Goal: Find contact information: Find contact information

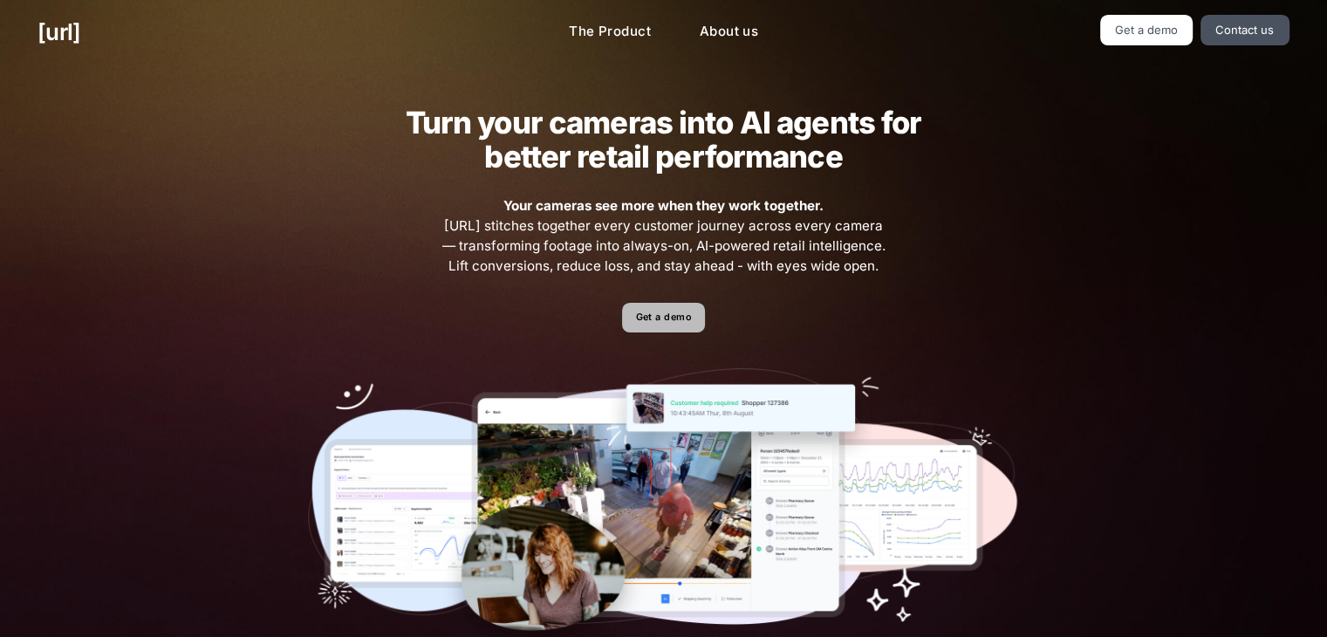
click at [676, 322] on link "Get a demo" at bounding box center [663, 318] width 83 height 31
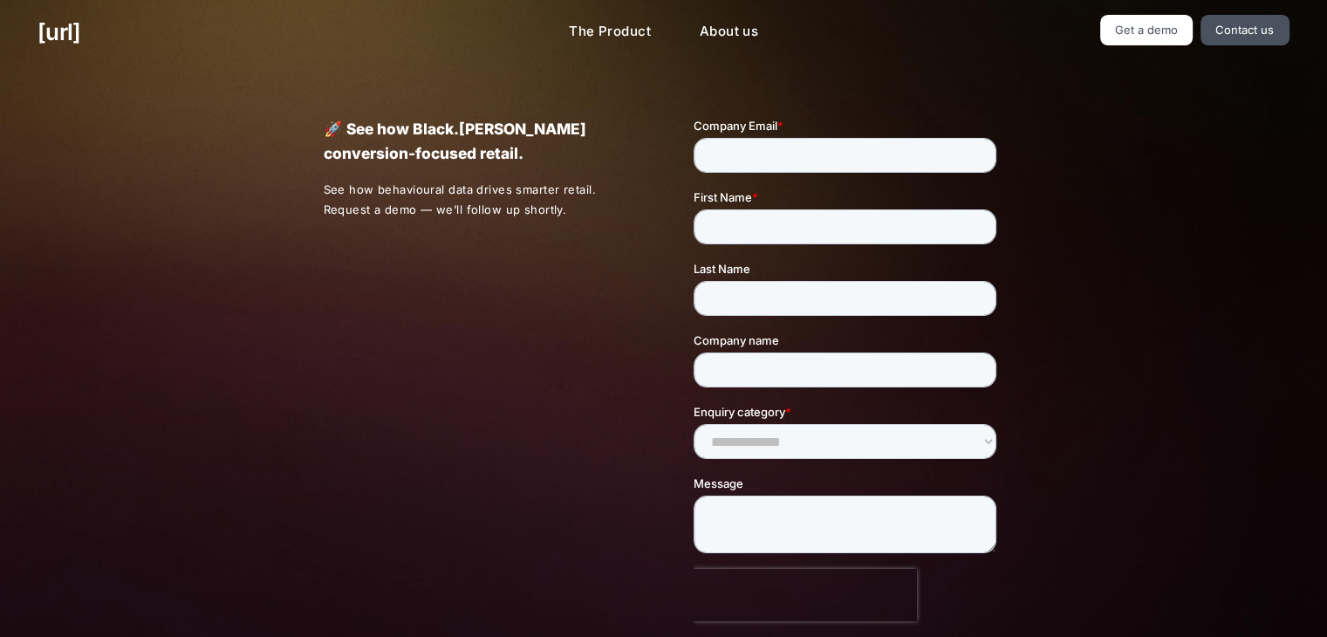
scroll to position [427, 0]
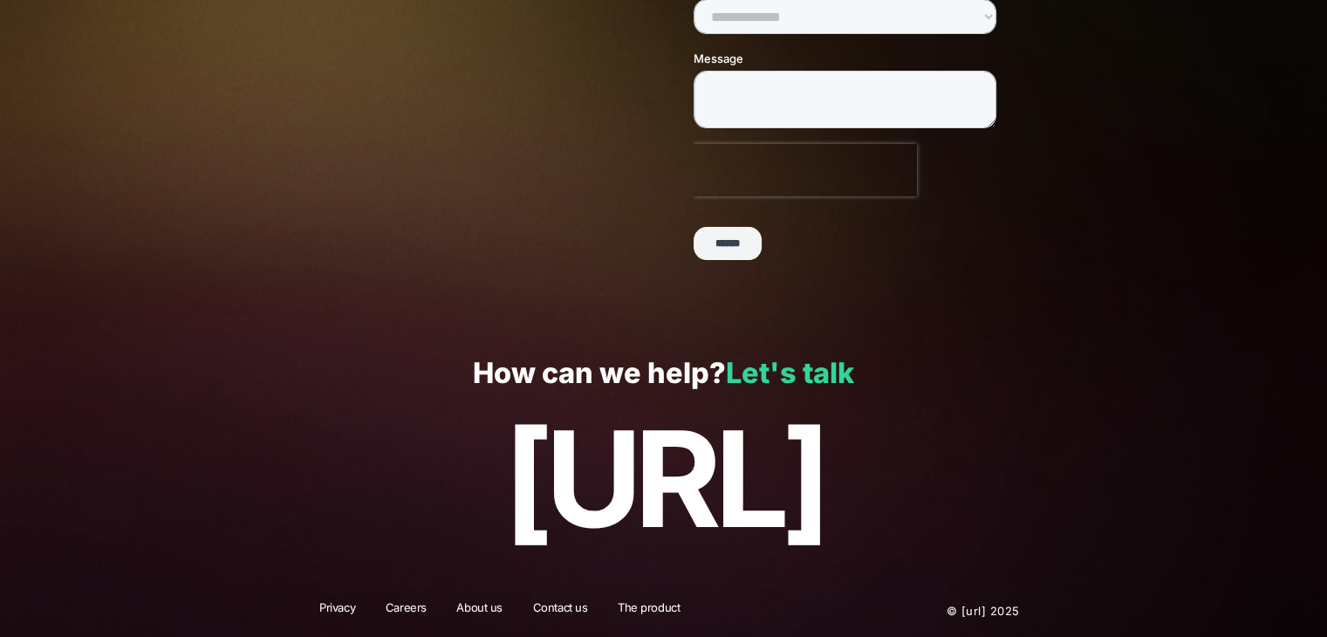
click at [732, 374] on link "Let's talk" at bounding box center [790, 373] width 128 height 34
